Goal: Check status: Check status

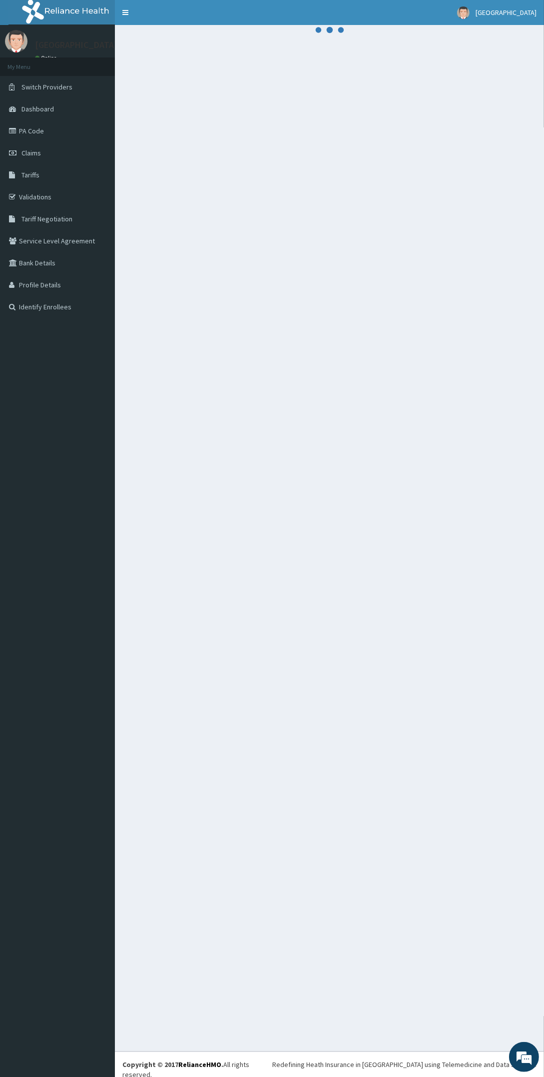
click at [361, 524] on div at bounding box center [329, 538] width 429 height 1027
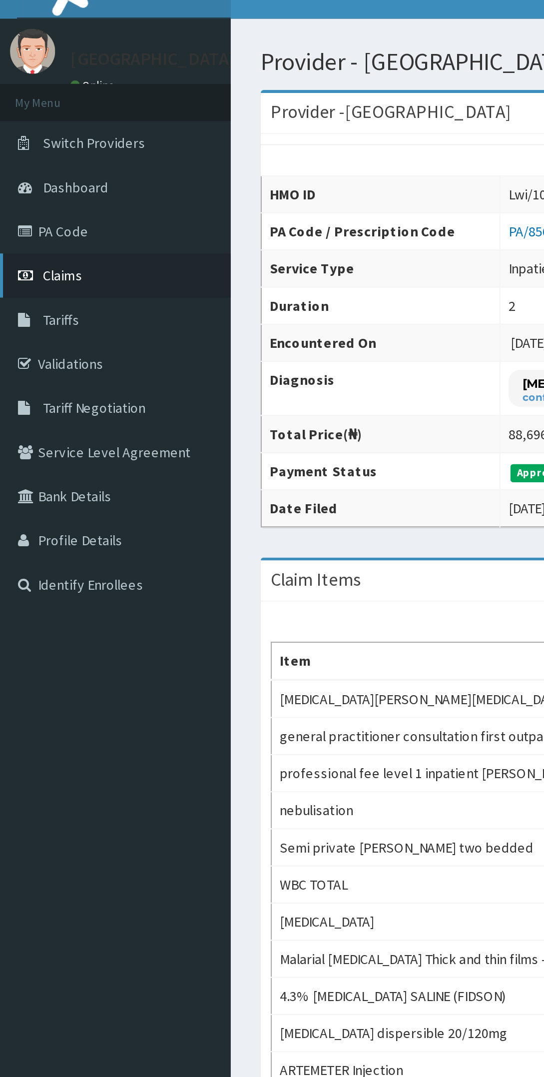
click at [54, 153] on link "Claims" at bounding box center [57, 153] width 115 height 22
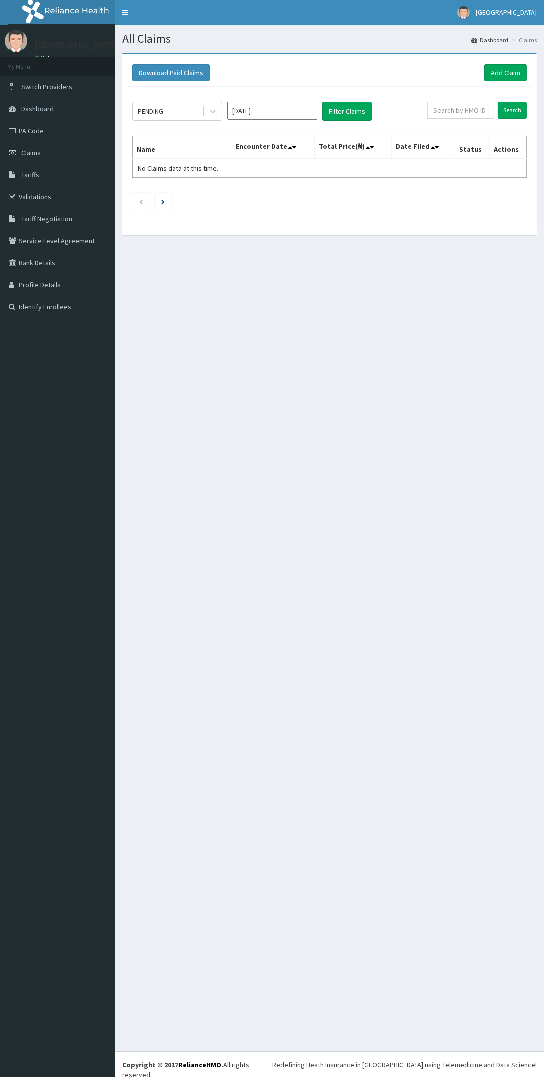
click at [267, 110] on input "[DATE]" at bounding box center [272, 111] width 90 height 18
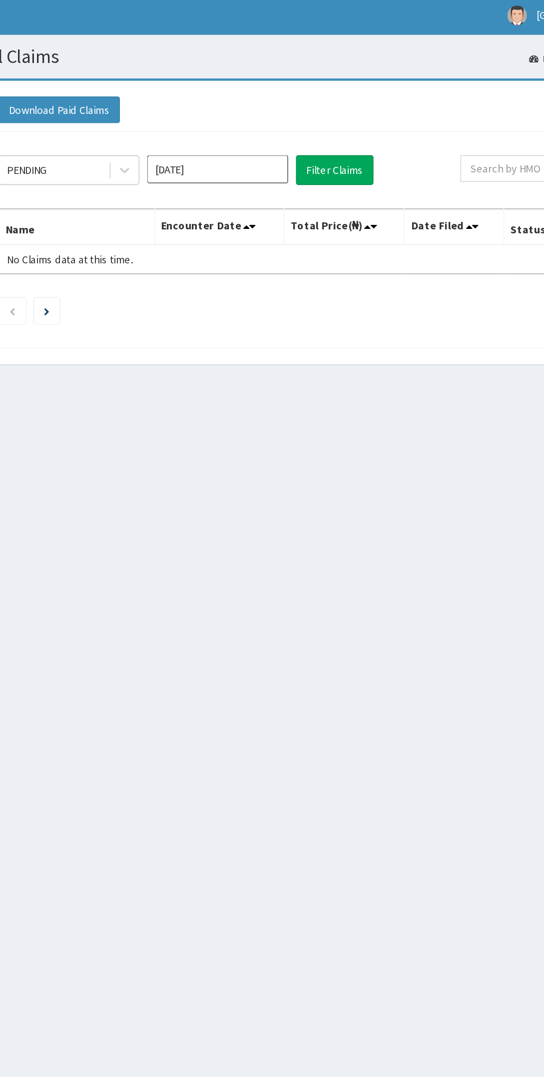
click at [282, 107] on input "[DATE]" at bounding box center [272, 111] width 90 height 18
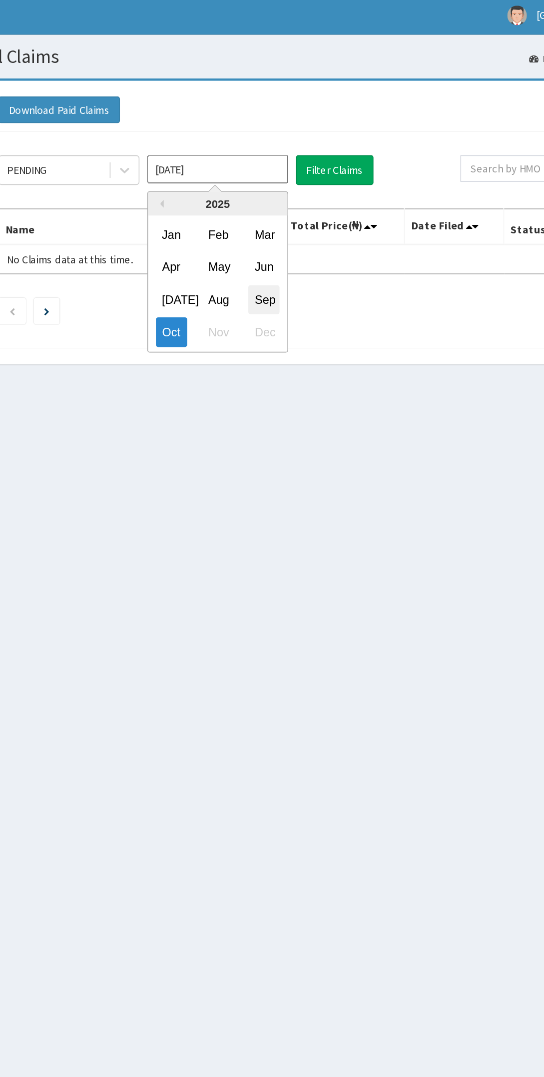
click at [305, 190] on div "Sep" at bounding box center [302, 194] width 20 height 18
type input "[DATE]"
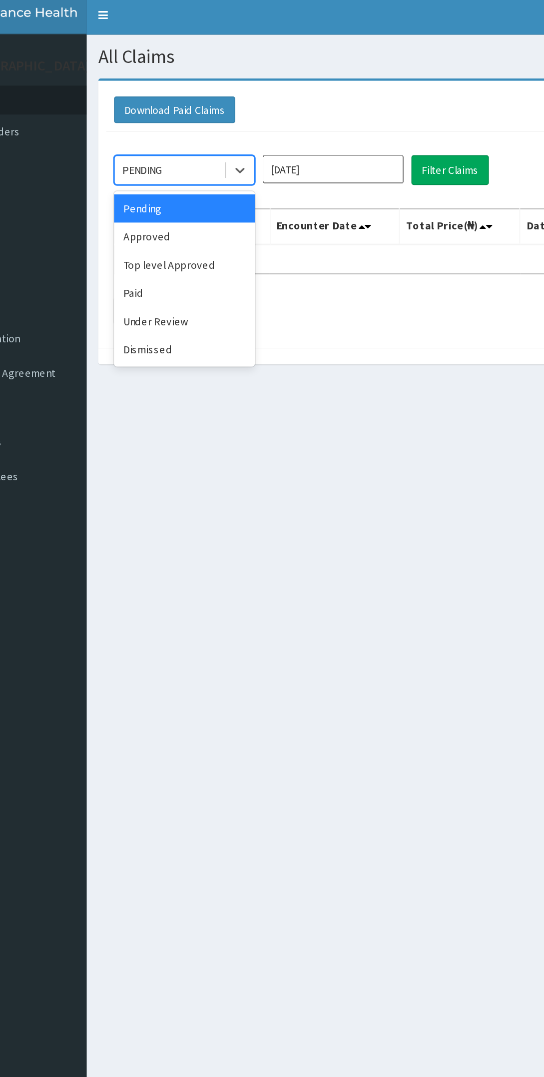
click at [298, 268] on div "All Claims Dashboard Claims Download Paid Claims Add Claim × Note you can only …" at bounding box center [329, 538] width 429 height 1027
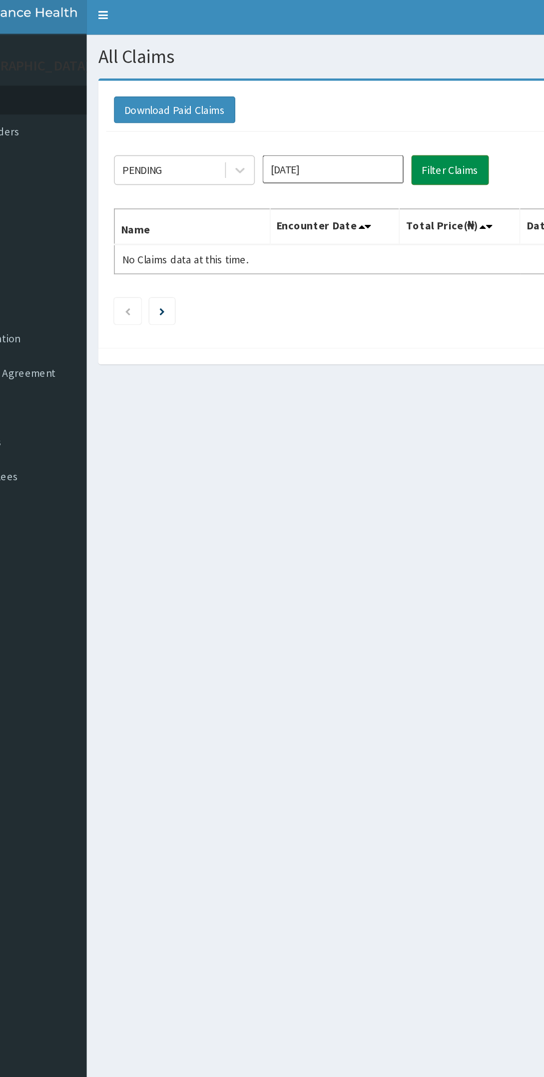
click at [365, 108] on button "Filter Claims" at bounding box center [346, 111] width 49 height 19
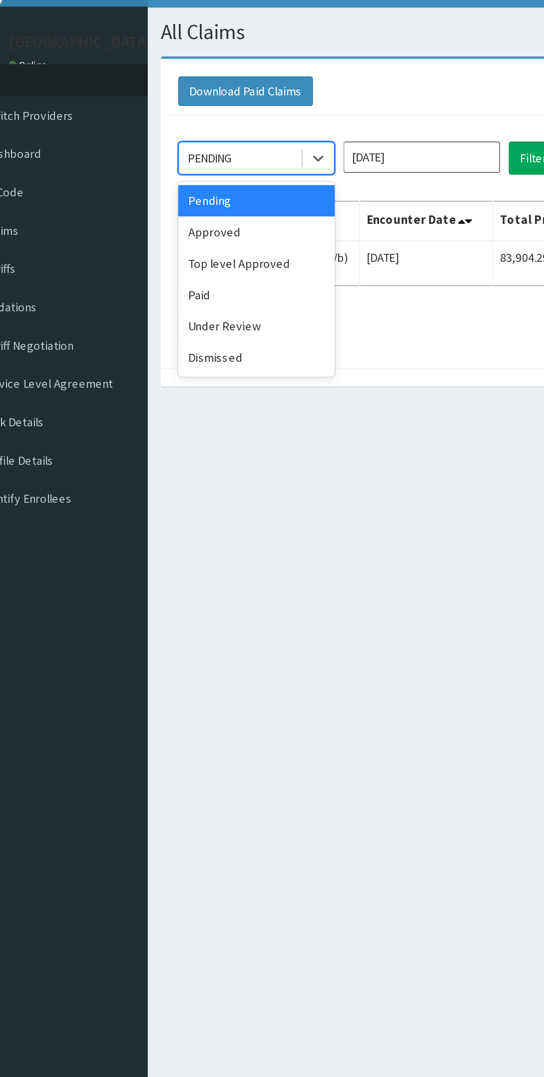
click at [190, 154] on div "Approved" at bounding box center [177, 154] width 90 height 18
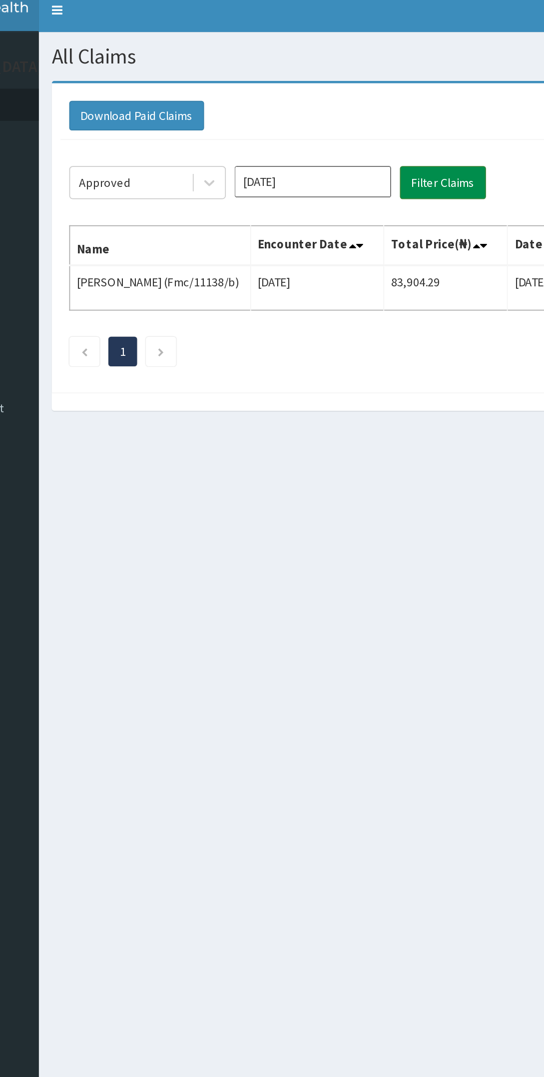
click at [353, 113] on button "Filter Claims" at bounding box center [346, 111] width 49 height 19
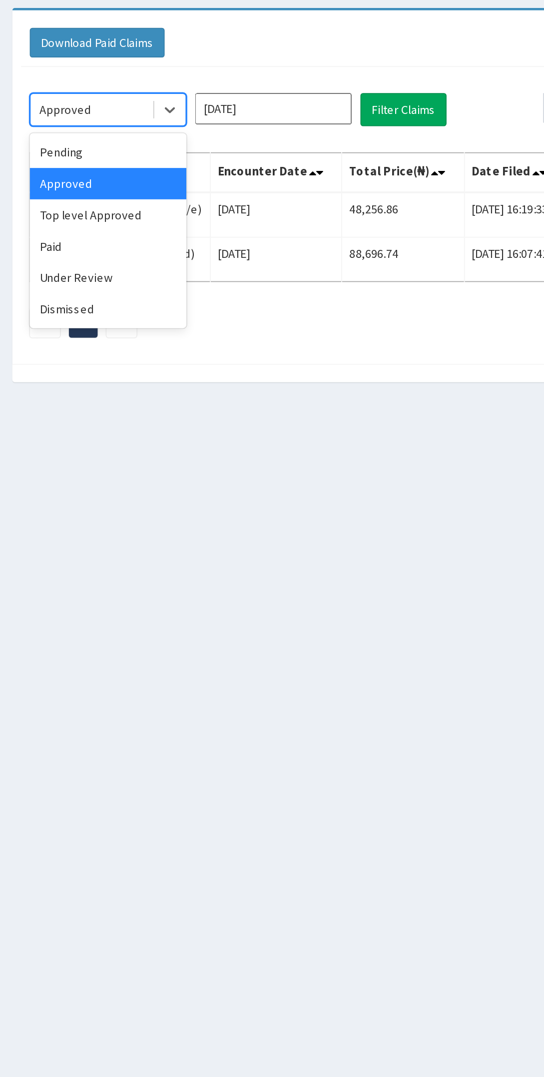
click at [190, 208] on div "Under Review" at bounding box center [177, 208] width 90 height 18
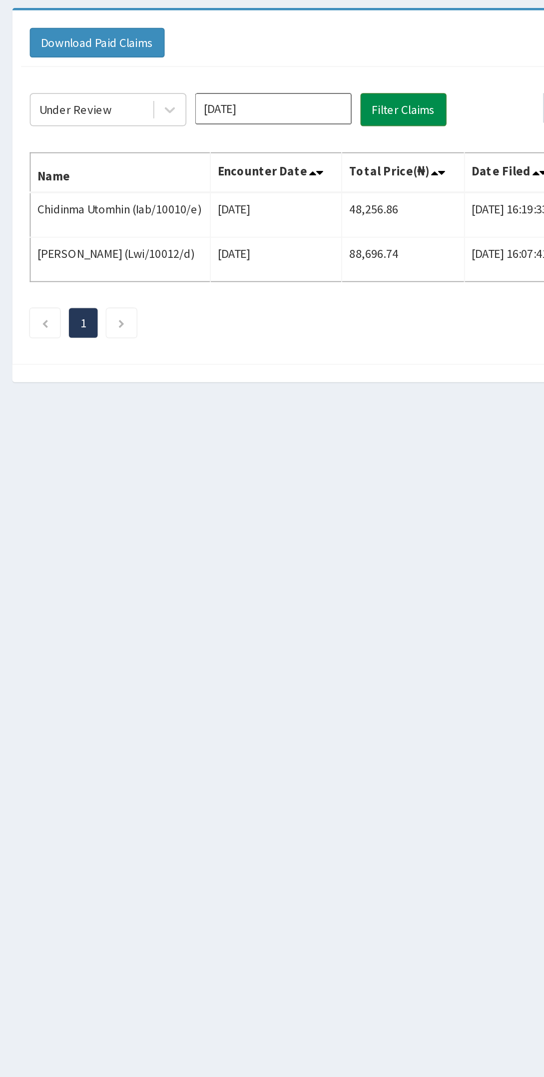
click at [356, 107] on button "Filter Claims" at bounding box center [346, 111] width 49 height 19
